Goal: Task Accomplishment & Management: Complete application form

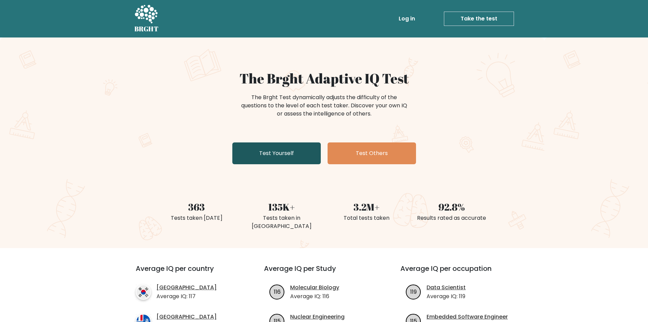
click at [276, 146] on link "Test Yourself" at bounding box center [276, 153] width 88 height 22
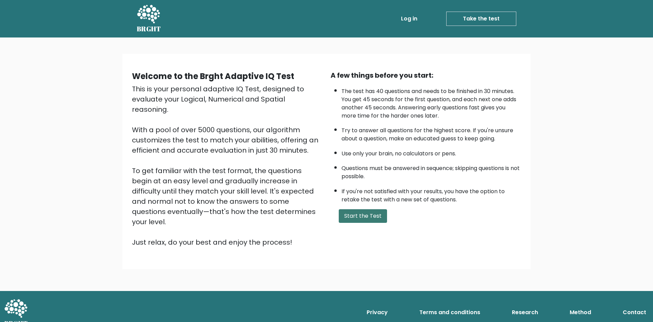
click at [374, 214] on button "Start the Test" at bounding box center [363, 216] width 48 height 14
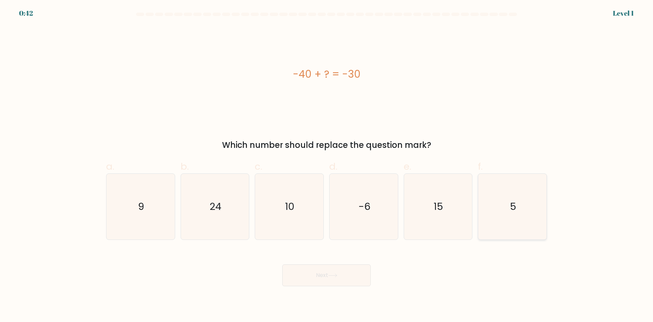
click at [516, 209] on text "5" at bounding box center [513, 206] width 6 height 14
click at [327, 165] on input "f. 5" at bounding box center [327, 163] width 0 height 4
radio input "true"
click at [292, 284] on button "Next" at bounding box center [326, 275] width 88 height 22
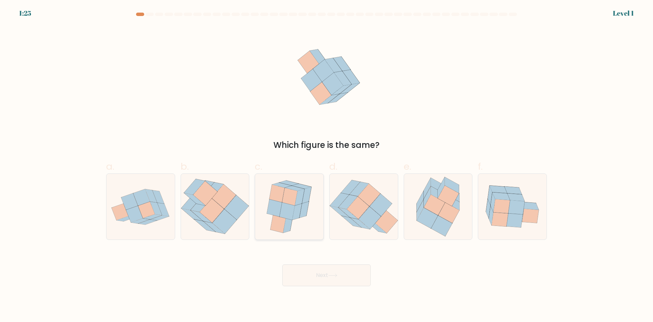
click at [316, 203] on icon at bounding box center [289, 207] width 54 height 66
click at [327, 165] on input "c." at bounding box center [327, 163] width 0 height 4
radio input "true"
click at [309, 275] on button "Next" at bounding box center [326, 275] width 88 height 22
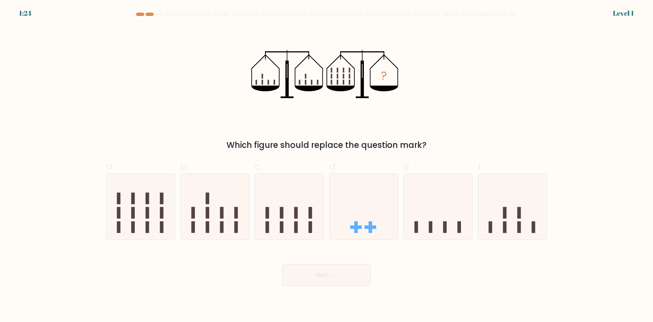
click at [304, 213] on icon at bounding box center [289, 206] width 68 height 56
click at [327, 165] on input "c." at bounding box center [327, 163] width 0 height 4
radio input "true"
click at [337, 275] on icon at bounding box center [333, 275] width 8 height 3
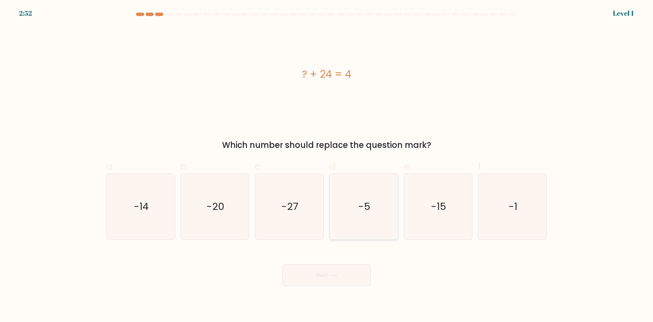
click at [359, 208] on text "-5" at bounding box center [364, 206] width 12 height 14
click at [327, 165] on input "d. -5" at bounding box center [327, 163] width 0 height 4
radio input "true"
click at [352, 279] on button "Next" at bounding box center [326, 275] width 88 height 22
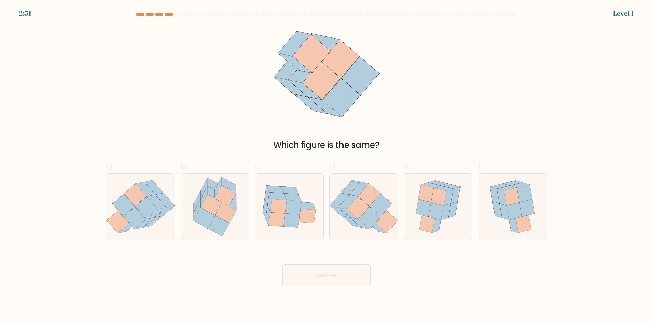
click at [295, 202] on icon at bounding box center [293, 207] width 16 height 14
click at [327, 165] on input "c." at bounding box center [327, 163] width 0 height 4
radio input "true"
click at [326, 268] on button "Next" at bounding box center [326, 275] width 88 height 22
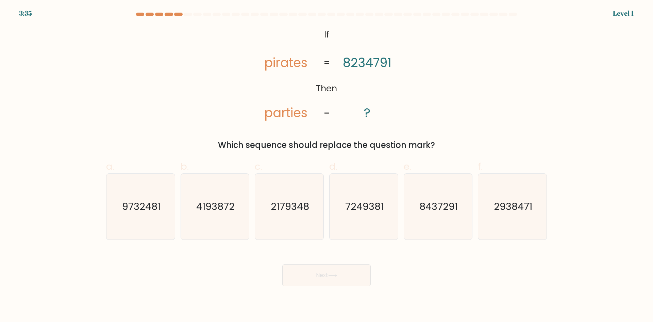
click at [363, 218] on icon "7249381" at bounding box center [364, 207] width 66 height 66
click at [327, 165] on input "d. 7249381" at bounding box center [327, 163] width 0 height 4
radio input "true"
click at [343, 271] on button "Next" at bounding box center [326, 275] width 88 height 22
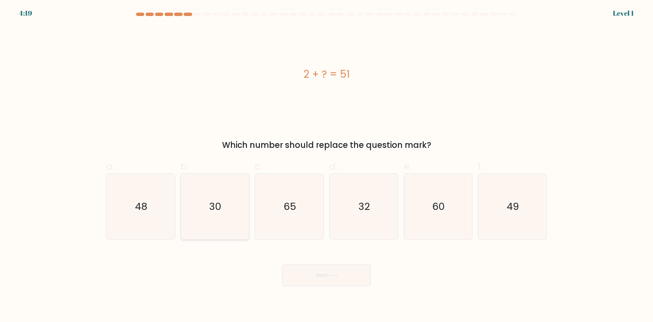
click at [188, 211] on icon "30" at bounding box center [215, 207] width 66 height 66
click at [327, 165] on input "b. 30" at bounding box center [327, 163] width 0 height 4
radio input "true"
click at [322, 277] on button "Next" at bounding box center [326, 275] width 88 height 22
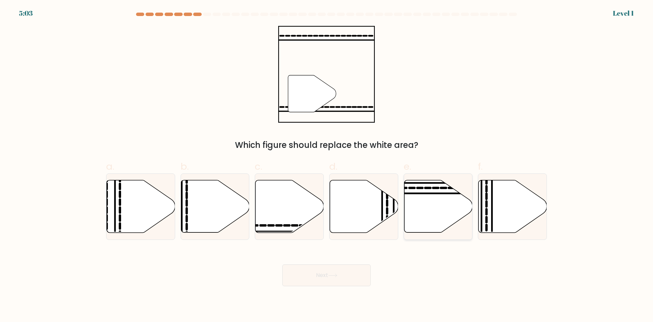
click at [420, 218] on icon at bounding box center [438, 206] width 68 height 52
click at [327, 165] on input "e." at bounding box center [327, 163] width 0 height 4
radio input "true"
click at [356, 268] on button "Next" at bounding box center [326, 275] width 88 height 22
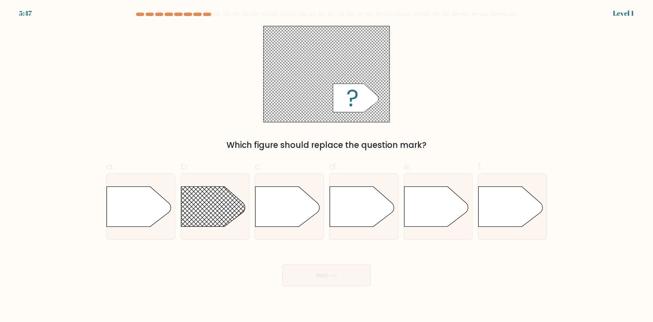
click at [361, 214] on icon at bounding box center [362, 206] width 64 height 40
click at [327, 165] on input "d." at bounding box center [327, 163] width 0 height 4
radio input "true"
click at [331, 273] on icon at bounding box center [332, 275] width 9 height 4
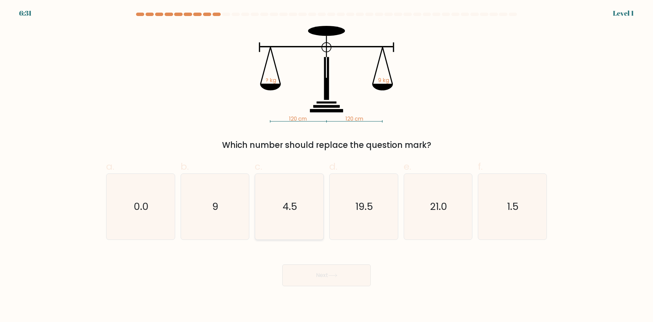
click at [302, 202] on icon "4.5" at bounding box center [290, 207] width 66 height 66
click at [327, 165] on input "c. 4.5" at bounding box center [327, 163] width 0 height 4
radio input "true"
click at [299, 263] on div "Next" at bounding box center [326, 267] width 449 height 38
click at [302, 274] on button "Next" at bounding box center [326, 275] width 88 height 22
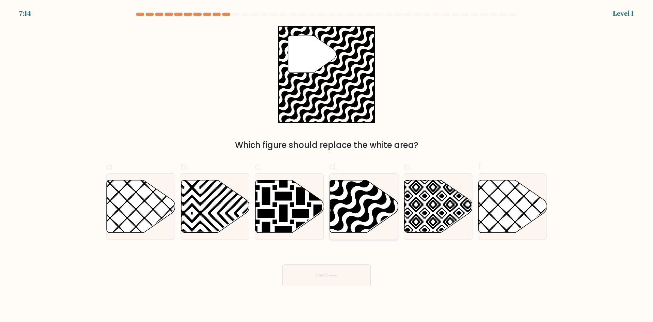
click at [340, 197] on icon at bounding box center [364, 206] width 68 height 52
click at [327, 165] on input "d." at bounding box center [327, 163] width 0 height 4
radio input "true"
click at [329, 275] on button "Next" at bounding box center [326, 275] width 88 height 22
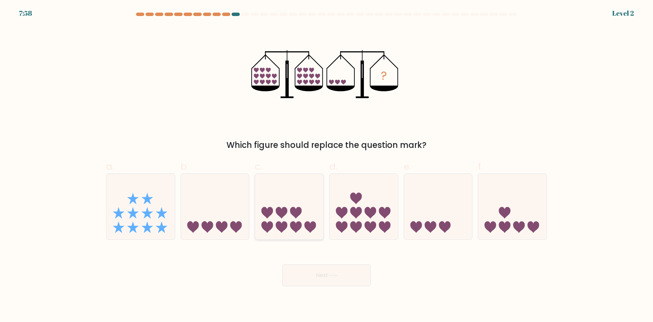
click at [311, 205] on icon at bounding box center [289, 206] width 68 height 56
click at [327, 165] on input "c." at bounding box center [327, 163] width 0 height 4
radio input "true"
click at [321, 268] on button "Next" at bounding box center [326, 275] width 88 height 22
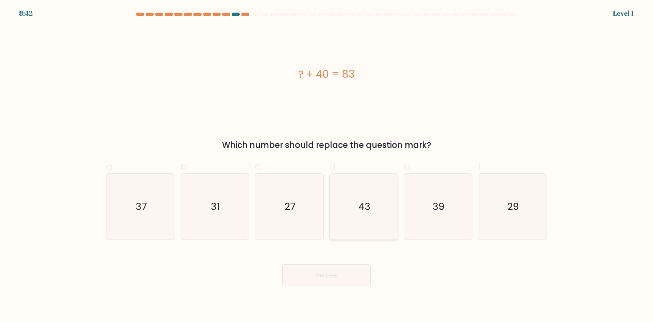
click at [358, 204] on icon "43" at bounding box center [364, 207] width 66 height 66
click at [327, 165] on input "d. 43" at bounding box center [327, 163] width 0 height 4
radio input "true"
click at [336, 267] on button "Next" at bounding box center [326, 275] width 88 height 22
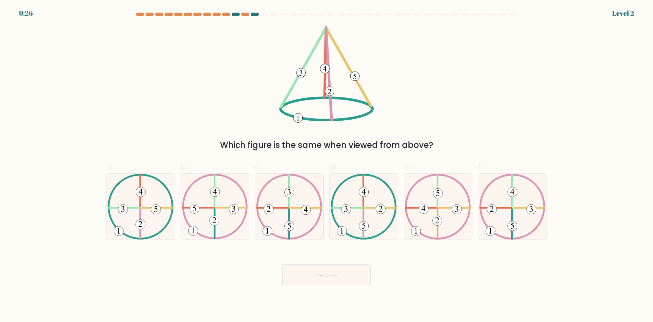
click at [307, 207] on icon at bounding box center [306, 209] width 4 height 6
click at [327, 165] on input "c." at bounding box center [327, 163] width 0 height 4
radio input "true"
click at [321, 266] on button "Next" at bounding box center [326, 275] width 88 height 22
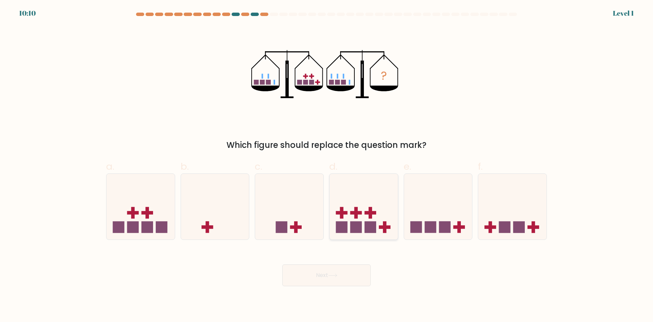
click at [374, 226] on rect at bounding box center [371, 227] width 12 height 12
click at [327, 165] on input "d." at bounding box center [327, 163] width 0 height 4
radio input "true"
click at [343, 271] on button "Next" at bounding box center [326, 275] width 88 height 22
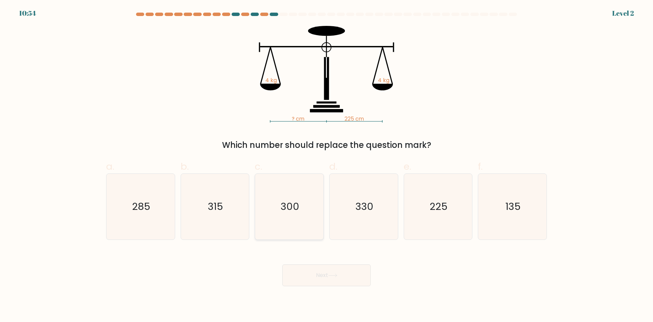
click at [304, 212] on icon "300" at bounding box center [290, 207] width 66 height 66
click at [327, 165] on input "c. 300" at bounding box center [327, 163] width 0 height 4
radio input "true"
click at [318, 279] on button "Next" at bounding box center [326, 275] width 88 height 22
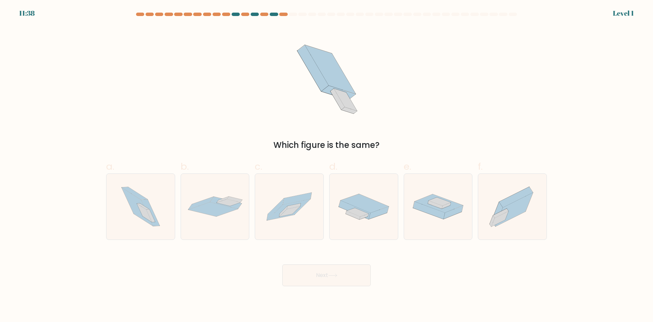
click at [360, 213] on icon at bounding box center [358, 212] width 22 height 9
click at [327, 165] on input "d." at bounding box center [327, 163] width 0 height 4
radio input "true"
click at [349, 265] on button "Next" at bounding box center [326, 275] width 88 height 22
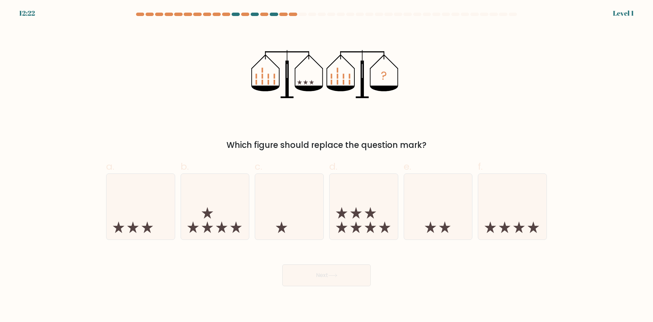
click at [349, 211] on icon at bounding box center [364, 206] width 68 height 56
click at [327, 165] on input "d." at bounding box center [327, 163] width 0 height 4
radio input "true"
click at [341, 297] on body "13:06 Level 1" at bounding box center [326, 161] width 653 height 322
click at [337, 279] on button "Next" at bounding box center [326, 275] width 88 height 22
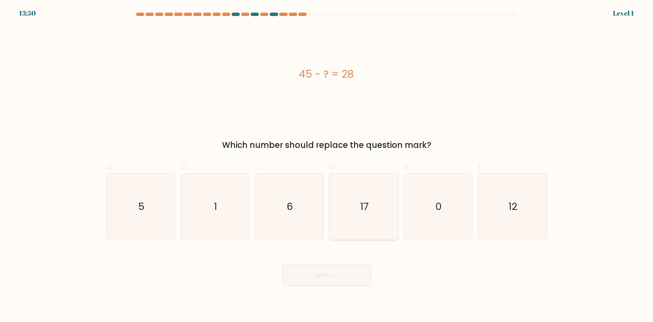
click at [363, 220] on icon "17" at bounding box center [364, 207] width 66 height 66
click at [327, 165] on input "d. 17" at bounding box center [327, 163] width 0 height 4
radio input "true"
click at [346, 268] on button "Next" at bounding box center [326, 275] width 88 height 22
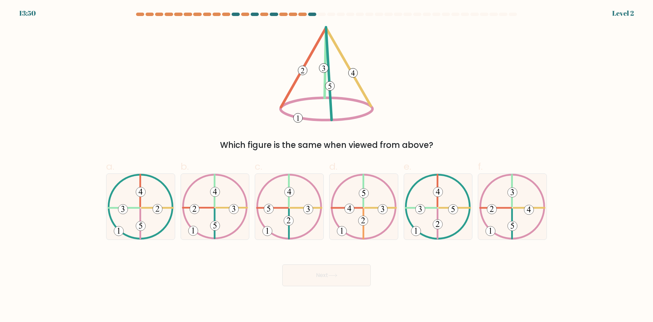
click at [345, 216] on icon at bounding box center [364, 207] width 66 height 66
click at [327, 165] on input "d." at bounding box center [327, 163] width 0 height 4
radio input "true"
click at [336, 269] on button "Next" at bounding box center [326, 275] width 88 height 22
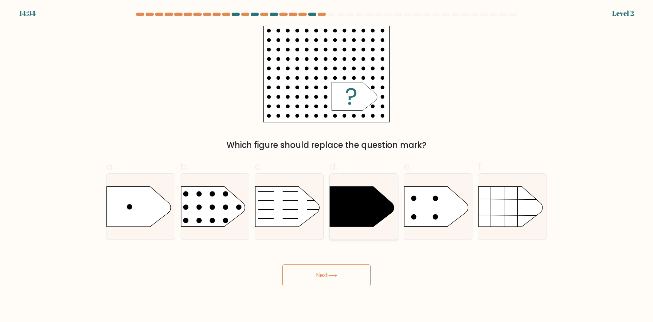
click at [337, 224] on icon at bounding box center [362, 206] width 64 height 40
click at [327, 165] on input "d." at bounding box center [327, 163] width 0 height 4
radio input "true"
click at [328, 269] on button "Next" at bounding box center [326, 275] width 88 height 22
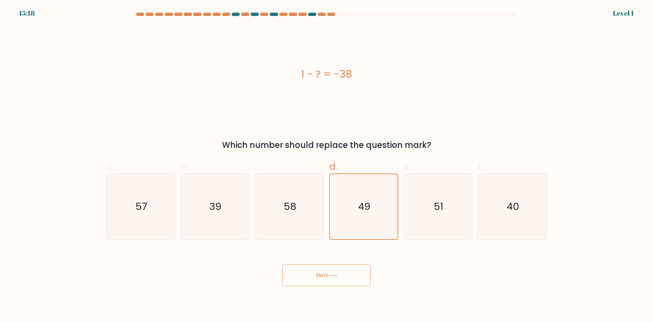
click at [331, 262] on div "Next" at bounding box center [326, 267] width 449 height 38
click at [342, 210] on icon "49" at bounding box center [363, 206] width 65 height 65
click at [327, 165] on input "d. 49" at bounding box center [327, 163] width 0 height 4
click at [329, 259] on div "Next" at bounding box center [326, 267] width 449 height 38
click at [329, 270] on button "Next" at bounding box center [326, 275] width 88 height 22
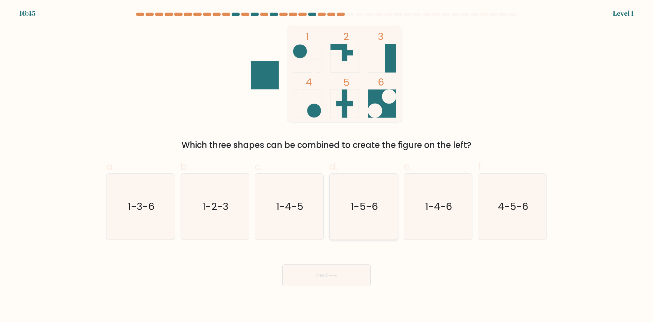
click at [339, 221] on icon "1-5-6" at bounding box center [364, 207] width 66 height 66
click at [327, 165] on input "d. 1-5-6" at bounding box center [327, 163] width 0 height 4
radio input "true"
click at [333, 275] on icon at bounding box center [332, 275] width 9 height 4
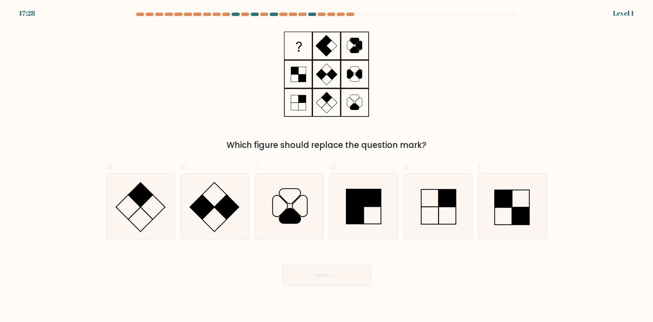
click at [311, 212] on icon at bounding box center [290, 207] width 66 height 66
click at [327, 165] on input "c." at bounding box center [327, 163] width 0 height 4
radio input "true"
click at [333, 273] on button "Next" at bounding box center [326, 275] width 88 height 22
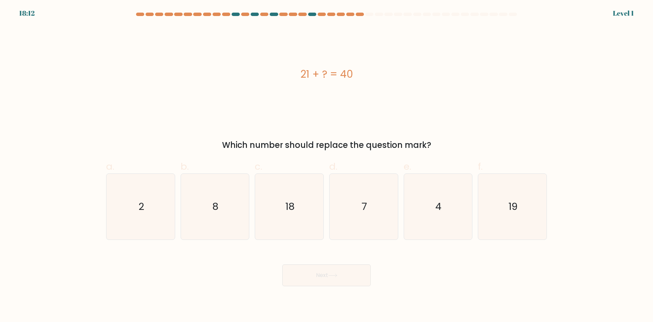
click at [374, 219] on icon "7" at bounding box center [364, 207] width 66 height 66
click at [327, 165] on input "d. 7" at bounding box center [327, 163] width 0 height 4
radio input "true"
click at [349, 274] on button "Next" at bounding box center [326, 275] width 88 height 22
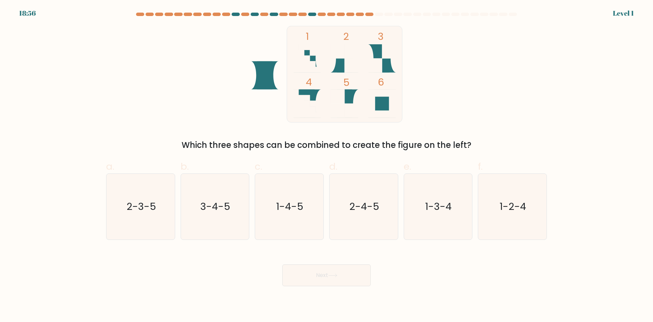
click at [307, 214] on icon "1-4-5" at bounding box center [290, 207] width 66 height 66
click at [327, 165] on input "c. 1-4-5" at bounding box center [327, 163] width 0 height 4
radio input "true"
click at [330, 269] on button "Next" at bounding box center [326, 275] width 88 height 22
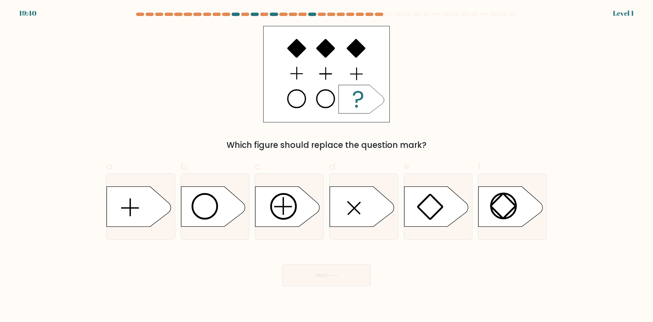
click at [348, 228] on div at bounding box center [363, 206] width 69 height 66
click at [327, 165] on input "d." at bounding box center [327, 163] width 0 height 4
radio input "true"
click at [341, 277] on button "Next" at bounding box center [326, 275] width 88 height 22
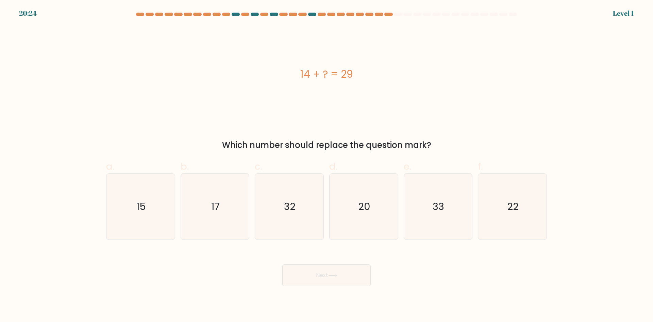
click at [309, 208] on icon "32" at bounding box center [290, 207] width 66 height 66
click at [327, 165] on input "c. 32" at bounding box center [327, 163] width 0 height 4
radio input "true"
click at [325, 274] on button "Next" at bounding box center [326, 275] width 88 height 22
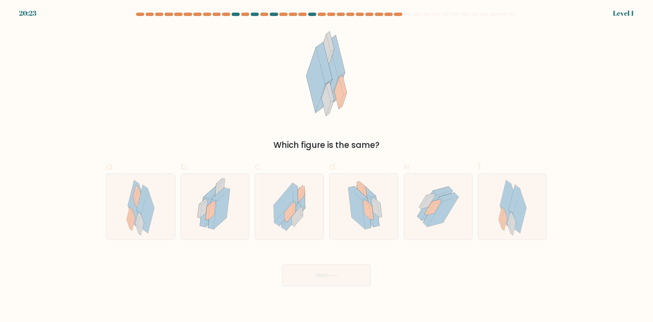
click at [410, 224] on icon at bounding box center [438, 207] width 59 height 66
click at [327, 165] on input "e." at bounding box center [327, 163] width 0 height 4
radio input "true"
click at [359, 278] on button "Next" at bounding box center [326, 275] width 88 height 22
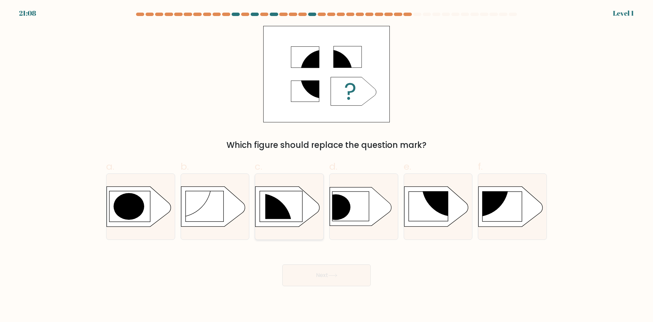
click at [288, 216] on circle at bounding box center [259, 225] width 65 height 65
click at [327, 165] on input "c." at bounding box center [327, 163] width 0 height 4
radio input "true"
click at [331, 273] on icon at bounding box center [332, 275] width 9 height 4
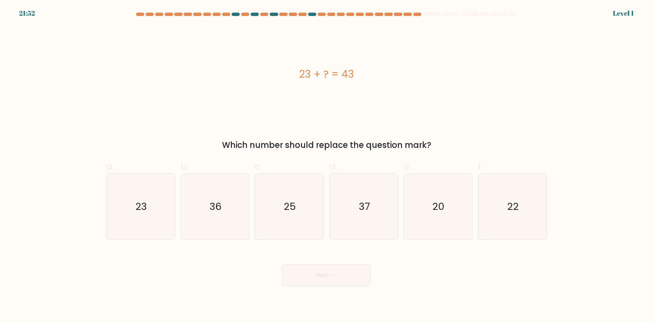
click at [450, 217] on icon "20" at bounding box center [438, 207] width 66 height 66
click at [327, 165] on input "e. 20" at bounding box center [327, 163] width 0 height 4
radio input "true"
click at [357, 270] on button "Next" at bounding box center [326, 275] width 88 height 22
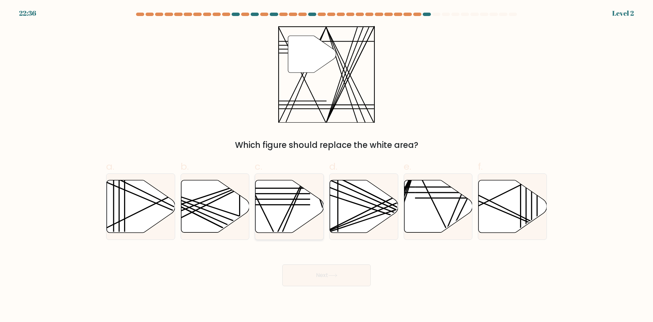
click at [280, 215] on icon at bounding box center [290, 206] width 68 height 52
click at [327, 165] on input "c." at bounding box center [327, 163] width 0 height 4
radio input "true"
click at [339, 278] on button "Next" at bounding box center [326, 275] width 88 height 22
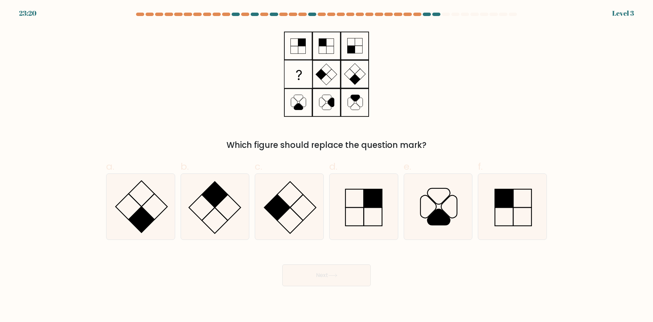
click at [374, 226] on icon at bounding box center [364, 207] width 66 height 66
click at [327, 165] on input "d." at bounding box center [327, 163] width 0 height 4
radio input "true"
click at [364, 275] on button "Next" at bounding box center [326, 275] width 88 height 22
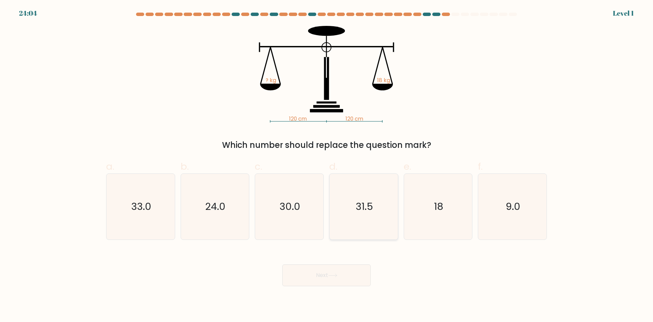
click at [338, 213] on icon "31.5" at bounding box center [364, 207] width 66 height 66
click at [327, 165] on input "d. 31.5" at bounding box center [327, 163] width 0 height 4
radio input "true"
click at [331, 270] on button "Next" at bounding box center [326, 275] width 88 height 22
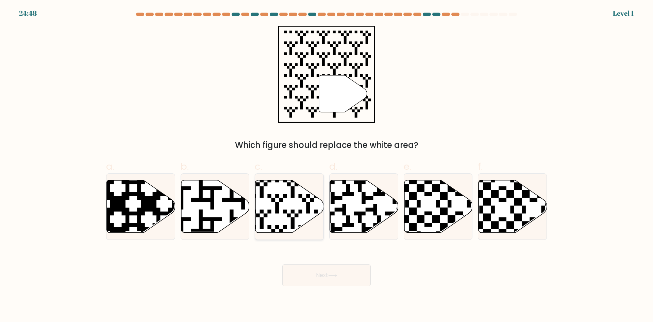
click at [279, 212] on icon at bounding box center [290, 206] width 68 height 52
click at [327, 165] on input "c." at bounding box center [327, 163] width 0 height 4
radio input "true"
click at [304, 264] on button "Next" at bounding box center [326, 275] width 88 height 22
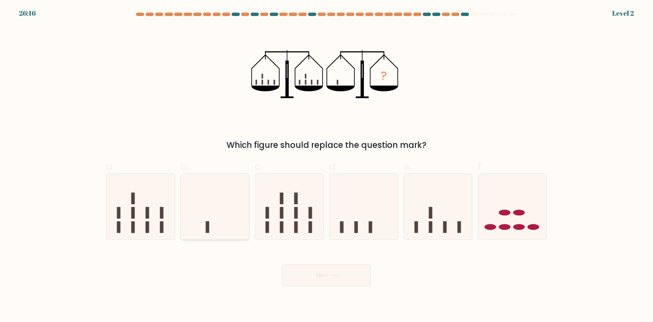
click at [218, 195] on icon at bounding box center [215, 206] width 68 height 56
click at [327, 165] on input "b." at bounding box center [327, 163] width 0 height 4
radio input "true"
click at [311, 271] on button "Next" at bounding box center [326, 275] width 88 height 22
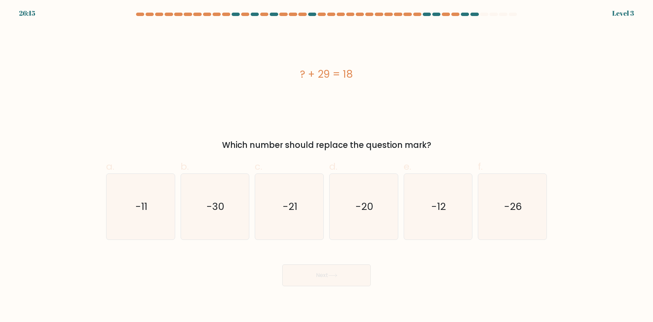
click at [190, 213] on icon "-30" at bounding box center [215, 207] width 66 height 66
click at [327, 165] on input "b. -30" at bounding box center [327, 163] width 0 height 4
radio input "true"
click at [310, 271] on button "Next" at bounding box center [326, 275] width 88 height 22
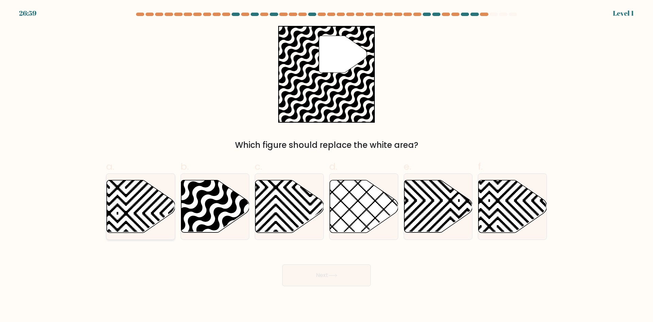
click at [149, 200] on icon at bounding box center [141, 206] width 68 height 52
click at [327, 165] on input "a." at bounding box center [327, 163] width 0 height 4
radio input "true"
click at [341, 294] on body "27:43 Level 1" at bounding box center [326, 161] width 653 height 322
click at [318, 276] on button "Next" at bounding box center [326, 275] width 88 height 22
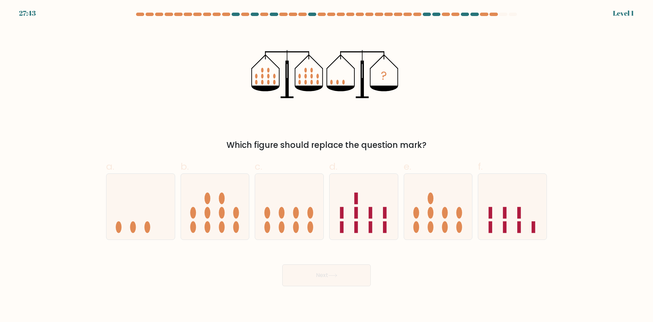
click at [359, 242] on form at bounding box center [326, 149] width 653 height 273
click at [351, 234] on icon at bounding box center [364, 206] width 68 height 56
click at [327, 165] on input "d." at bounding box center [327, 163] width 0 height 4
radio input "true"
click at [345, 267] on button "Next" at bounding box center [326, 275] width 88 height 22
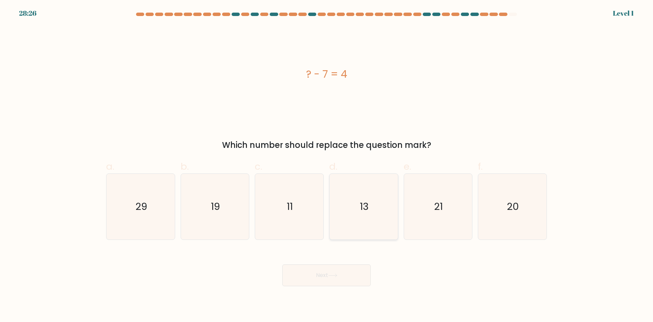
click at [338, 214] on icon "13" at bounding box center [364, 207] width 66 height 66
click at [327, 165] on input "d. 13" at bounding box center [327, 163] width 0 height 4
radio input "true"
click at [339, 273] on button "Next" at bounding box center [326, 275] width 88 height 22
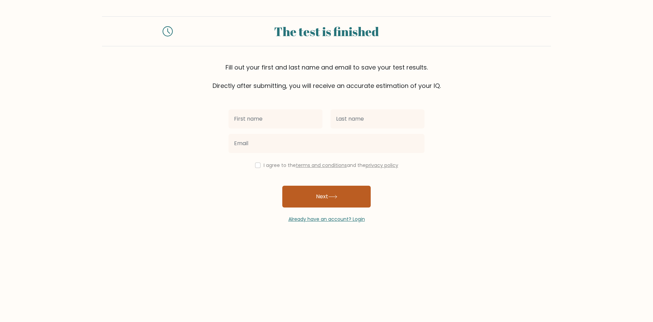
click at [325, 198] on button "Next" at bounding box center [326, 196] width 88 height 22
click at [312, 192] on button "Next" at bounding box center [326, 196] width 88 height 22
